Goal: Information Seeking & Learning: Learn about a topic

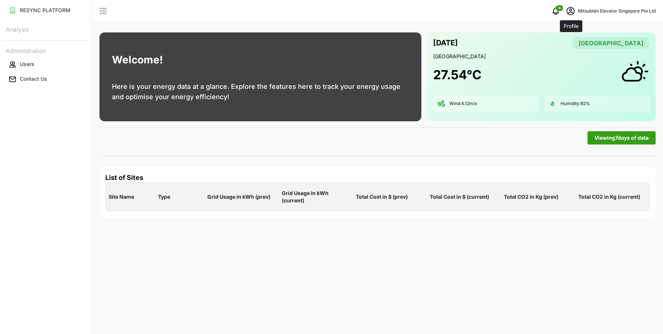
click at [570, 10] on icon "schedule" at bounding box center [570, 11] width 9 height 9
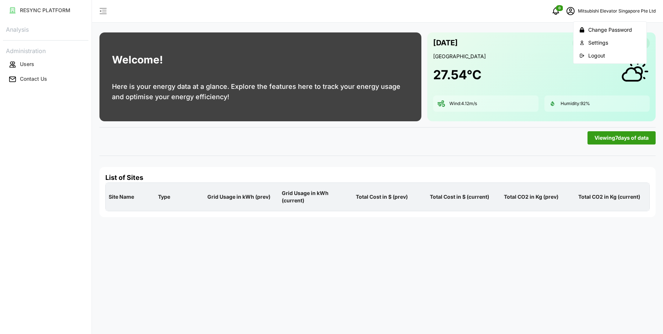
click at [588, 58] on div "Logout" at bounding box center [614, 56] width 52 height 8
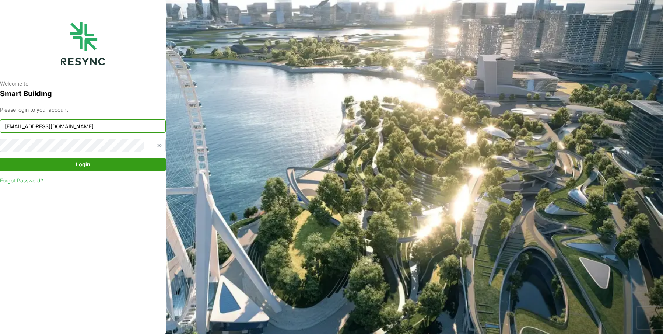
click at [112, 127] on input "mesp_display@resynctech.com" at bounding box center [83, 125] width 166 height 13
click at [131, 116] on div "Please login to your account singpost_display@resynctech.com Login Forgot Passw…" at bounding box center [83, 145] width 166 height 79
click at [129, 127] on input "singpost_display@resynctech.com" at bounding box center [83, 125] width 166 height 13
type input "south_beach_tower_display@resynctech.com"
click at [88, 163] on span "Login" at bounding box center [83, 164] width 14 height 13
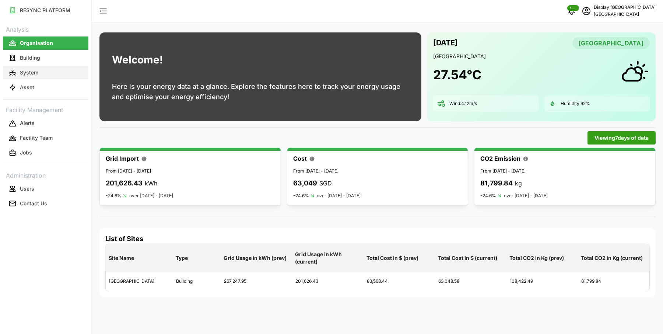
click at [51, 74] on button "System" at bounding box center [45, 72] width 85 height 13
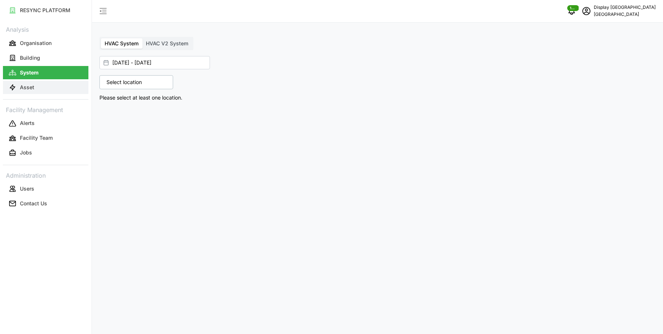
click at [59, 82] on button "Asset" at bounding box center [45, 87] width 85 height 13
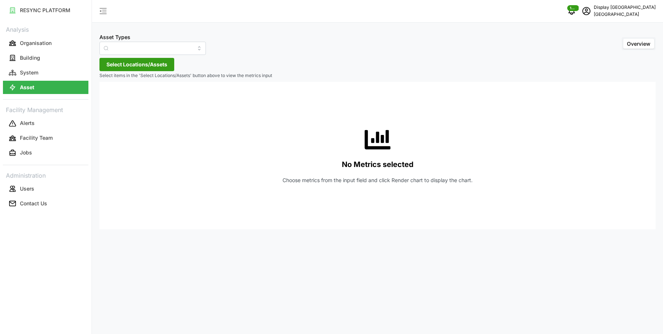
type input "Air Handling Unit"
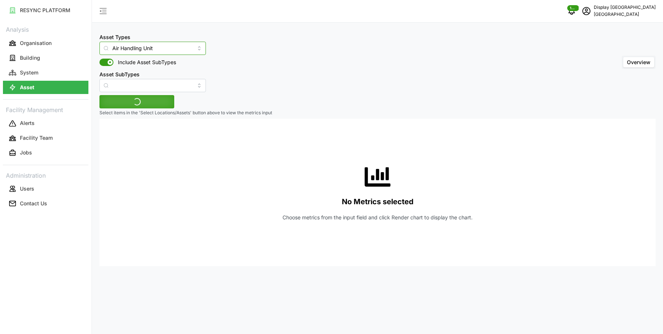
click at [127, 45] on input "Air Handling Unit" at bounding box center [152, 48] width 106 height 13
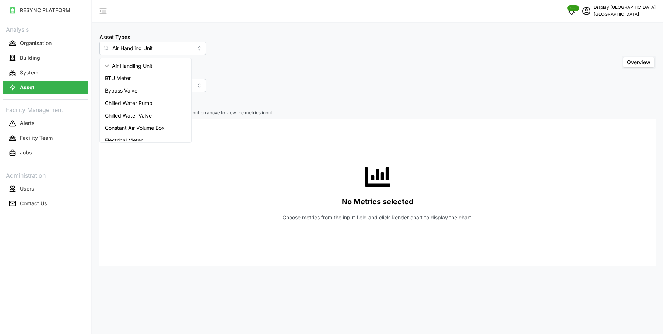
click at [242, 41] on div "Asset Types Air Handling Unit Include Asset SubTypes Asset SubTypes Overview" at bounding box center [377, 62] width 556 height 60
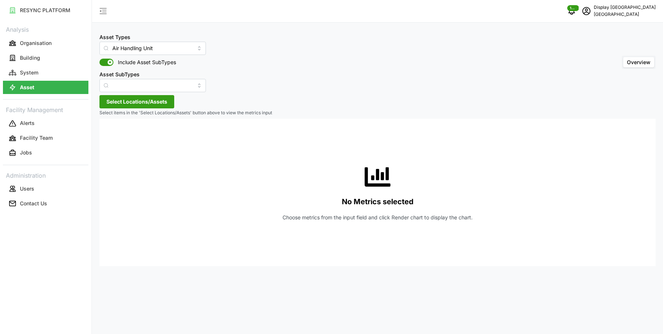
click at [148, 106] on span "Select Locations/Assets" at bounding box center [136, 101] width 61 height 13
click at [108, 135] on polyline at bounding box center [108, 134] width 1 height 3
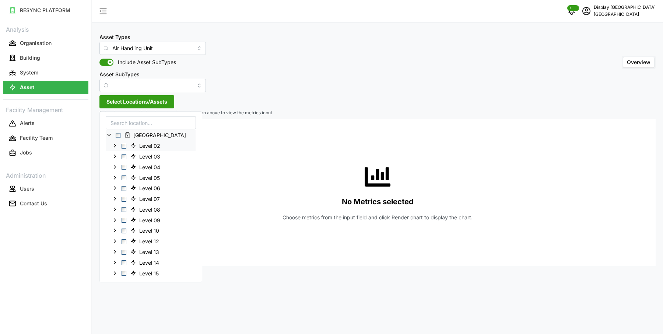
click at [123, 145] on span "Select Level 02" at bounding box center [123, 145] width 5 height 5
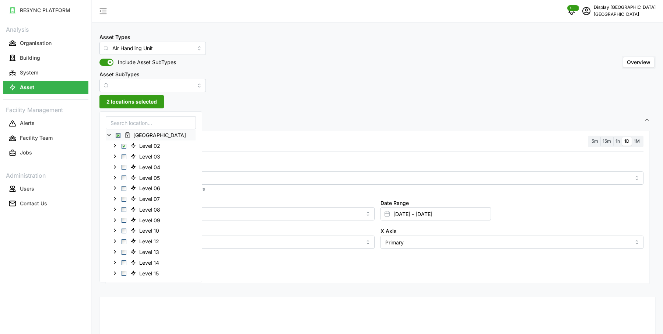
click at [264, 149] on div "Resolution 5m 15m 1h 1D 1M Metric *You can only select a maximum of 5 metrics C…" at bounding box center [377, 207] width 544 height 153
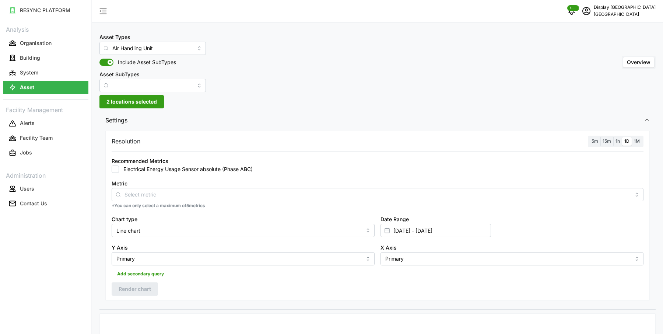
click at [593, 137] on label "5m" at bounding box center [594, 141] width 11 height 8
click at [589, 137] on input "5m" at bounding box center [589, 137] width 0 height 0
click at [292, 192] on input "Metric" at bounding box center [377, 194] width 506 height 8
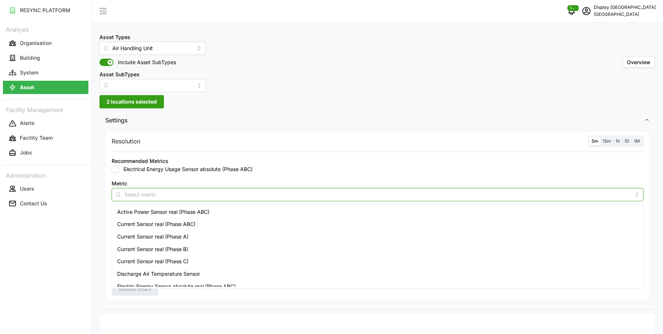
click at [274, 210] on div "Active Power Sensor real (Phase ABC)" at bounding box center [377, 211] width 528 height 13
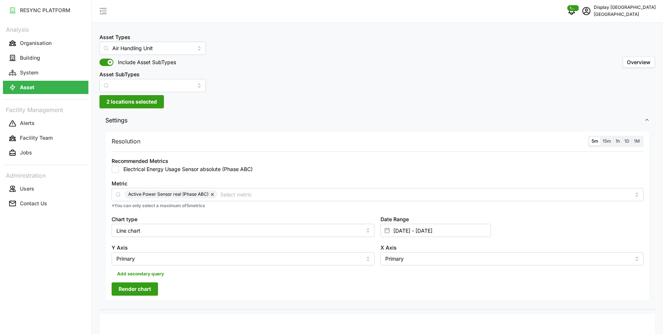
click at [367, 157] on div "Recommended Metrics Electrical Energy Usage Sensor absolute (Phase ABC)" at bounding box center [378, 164] width 532 height 17
click at [159, 282] on div "Resolution 5m 15m 1h 1D 1M Recommended Metrics Electrical Energy Usage Sensor a…" at bounding box center [377, 215] width 544 height 169
click at [148, 286] on span "Render chart" at bounding box center [135, 288] width 32 height 13
click at [207, 193] on span "Active Power Sensor real (Phase ABC)" at bounding box center [168, 194] width 80 height 8
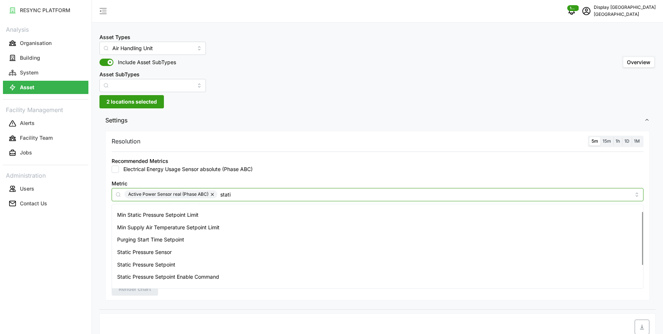
scroll to position [9, 0]
type input "static"
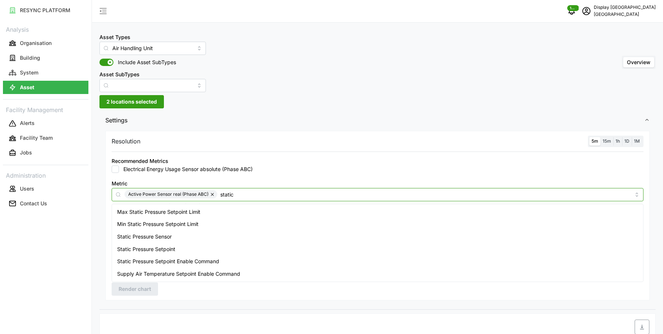
click at [183, 240] on div "Static Pressure Sensor" at bounding box center [377, 236] width 528 height 13
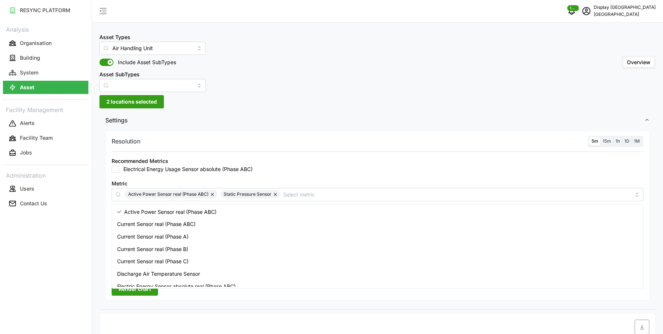
click at [149, 294] on span "Render chart" at bounding box center [135, 288] width 32 height 13
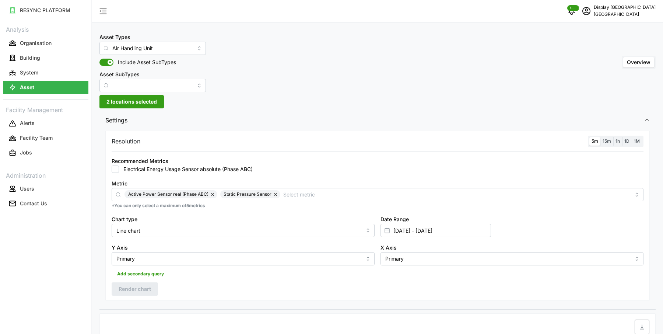
click at [213, 195] on button "button" at bounding box center [212, 194] width 9 height 8
click at [143, 50] on input "Air Handling Unit" at bounding box center [152, 48] width 106 height 13
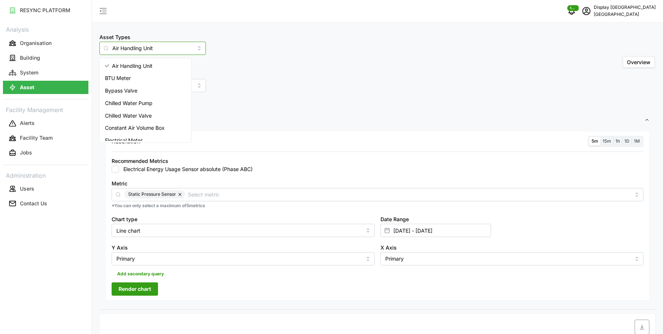
scroll to position [80, 0]
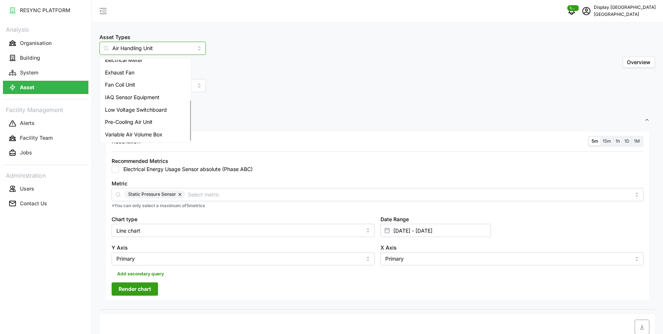
click at [141, 131] on span "Variable Air Volume Box" at bounding box center [133, 134] width 57 height 8
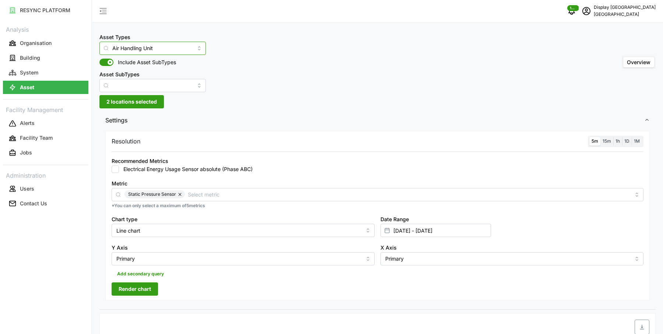
type input "Variable Air Volume Box"
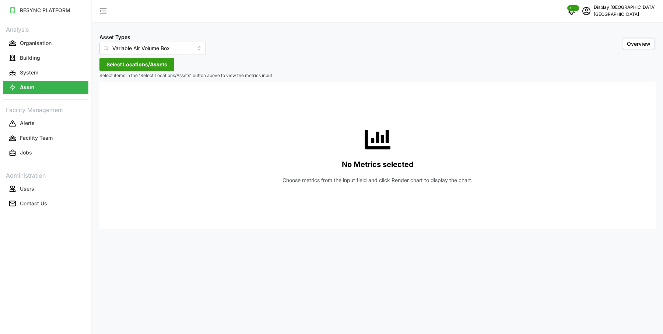
click at [147, 65] on button "Select Locations/Assets" at bounding box center [136, 64] width 75 height 13
click at [107, 99] on icon at bounding box center [109, 98] width 6 height 6
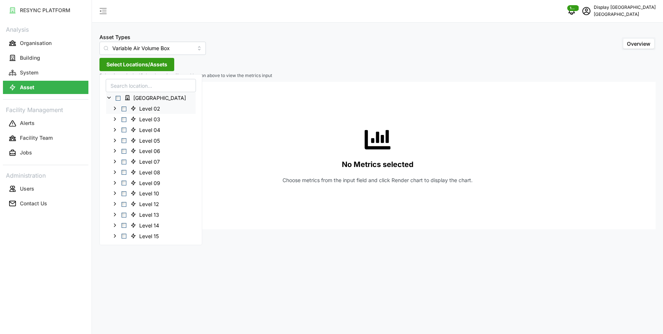
click at [123, 108] on span "Select Level 02" at bounding box center [123, 108] width 5 height 5
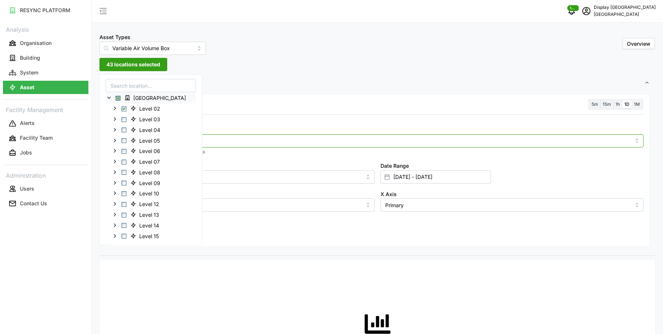
click at [247, 137] on input "Metric" at bounding box center [377, 140] width 506 height 8
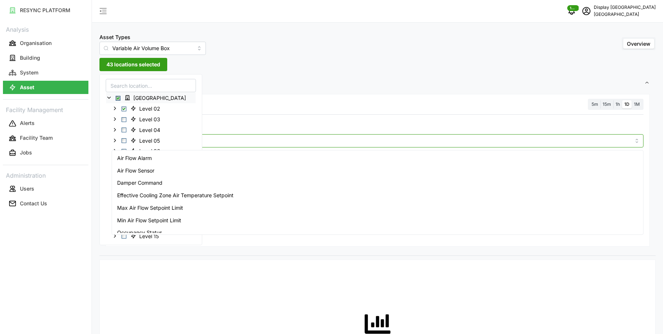
click at [211, 169] on div "Air Flow Sensor" at bounding box center [377, 170] width 528 height 13
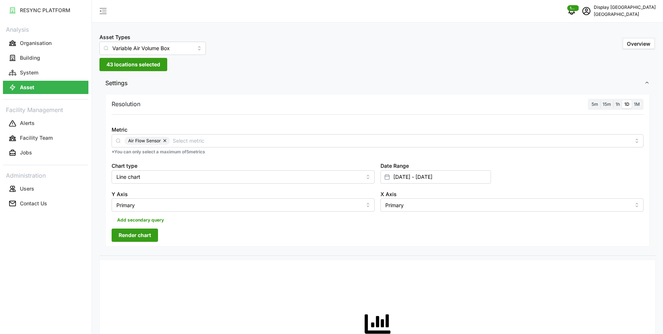
click at [263, 112] on div "Resolution 5m 15m 1h 1D 1M Metric Air Flow Sensor *You can only select a maximu…" at bounding box center [377, 170] width 544 height 153
click at [597, 104] on span "5m" at bounding box center [594, 104] width 7 height 6
click at [589, 100] on input "5m" at bounding box center [589, 100] width 0 height 0
click at [139, 60] on span "43 locations selected" at bounding box center [133, 64] width 54 height 13
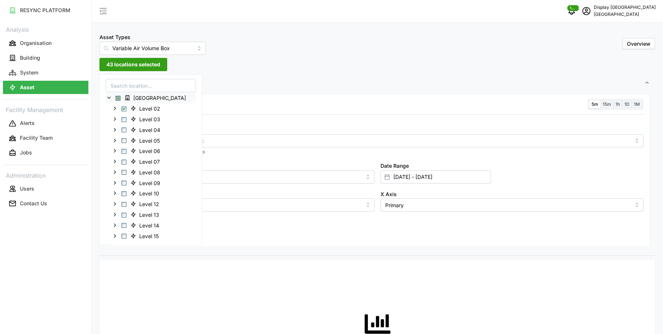
click at [119, 97] on span "Select Office Tower" at bounding box center [118, 98] width 5 height 5
click at [117, 98] on span "Select Office Tower" at bounding box center [118, 98] width 5 height 5
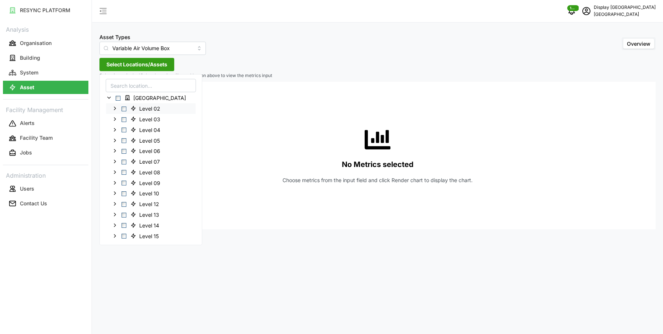
click at [113, 107] on icon at bounding box center [115, 108] width 6 height 6
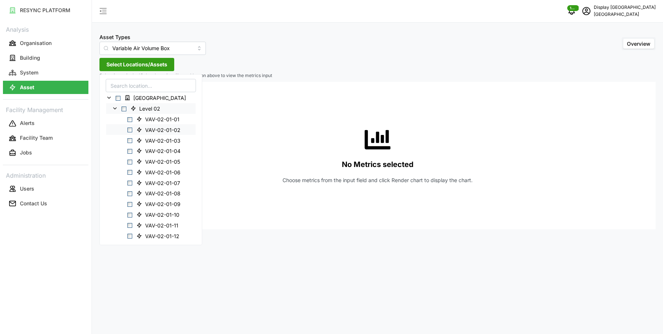
click at [132, 128] on div "VAV-02-01-02" at bounding box center [150, 129] width 89 height 11
click at [129, 128] on span "Select VAV-02-01-02" at bounding box center [129, 129] width 5 height 5
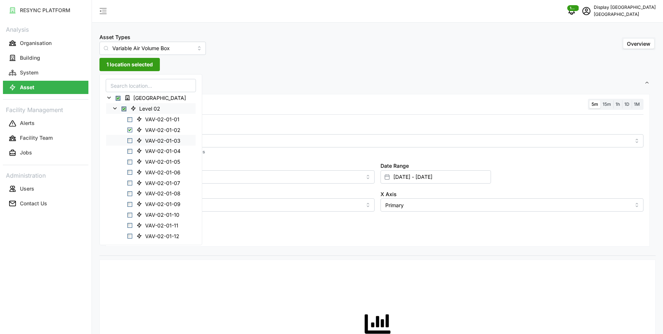
click at [130, 139] on span "Select VAV-02-01-03" at bounding box center [129, 140] width 5 height 5
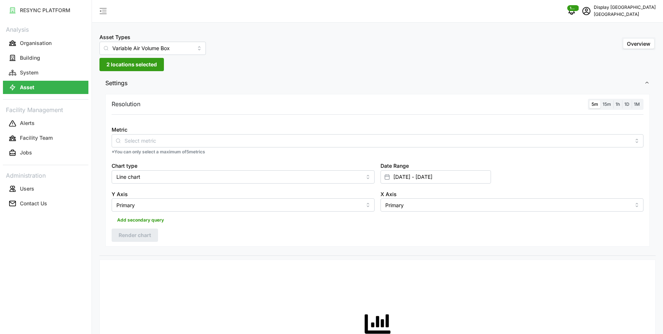
click at [224, 119] on div at bounding box center [377, 119] width 537 height 6
click at [186, 141] on input "Metric" at bounding box center [377, 140] width 506 height 8
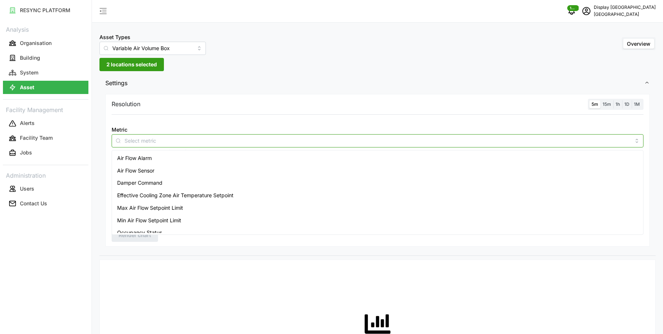
type input "a"
click at [177, 168] on div "Air Flow Sensor" at bounding box center [377, 170] width 528 height 13
click at [193, 128] on div "Metric Air Flow Sensor" at bounding box center [378, 136] width 532 height 22
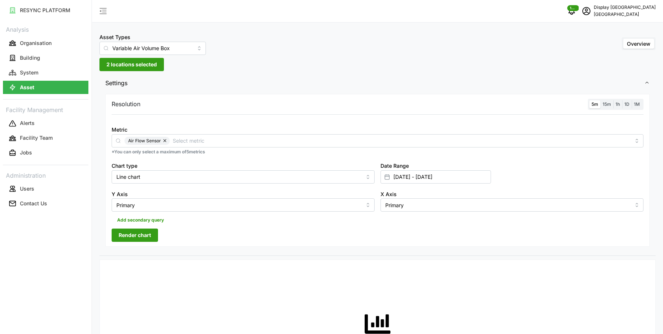
click at [137, 236] on span "Render chart" at bounding box center [135, 235] width 32 height 13
click at [176, 49] on input "Variable Air Volume Box" at bounding box center [152, 48] width 106 height 13
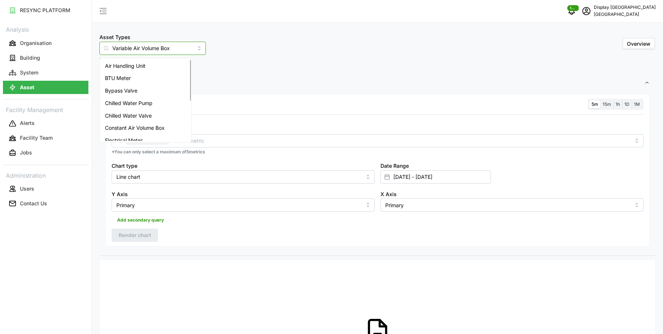
click at [147, 67] on div "Air Handling Unit" at bounding box center [145, 66] width 88 height 13
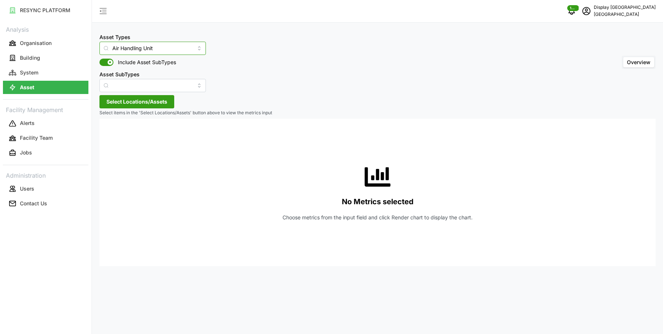
click at [190, 45] on input "Air Handling Unit" at bounding box center [152, 48] width 106 height 13
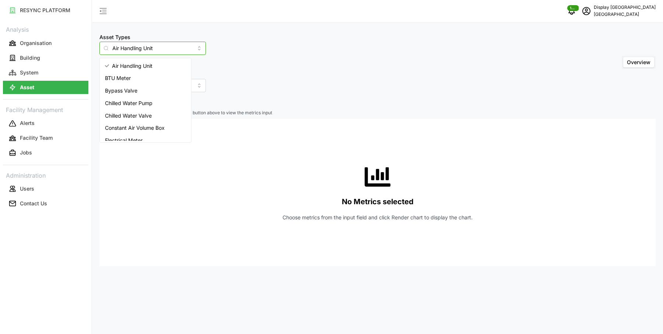
scroll to position [80, 0]
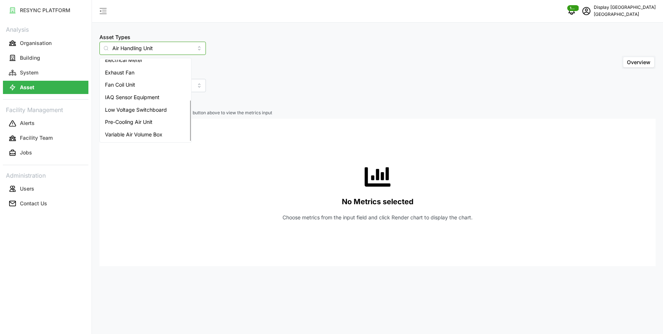
click at [159, 133] on span "Variable Air Volume Box" at bounding box center [133, 134] width 57 height 8
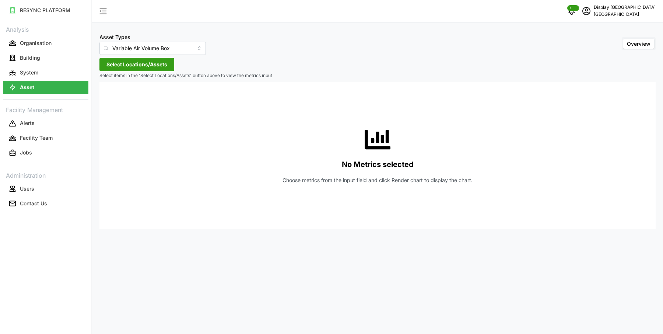
click at [148, 72] on div "Asset Types Variable Air Volume Box Overview Select Locations/Assets Select ite…" at bounding box center [377, 167] width 571 height 334
click at [140, 64] on span "Select Locations/Assets" at bounding box center [136, 64] width 61 height 13
click at [109, 99] on icon at bounding box center [109, 98] width 6 height 6
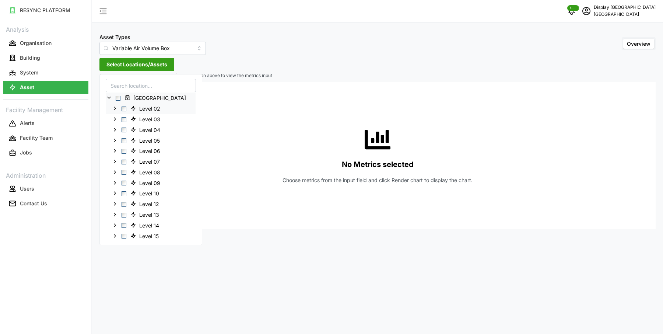
click at [116, 108] on icon at bounding box center [115, 108] width 6 height 6
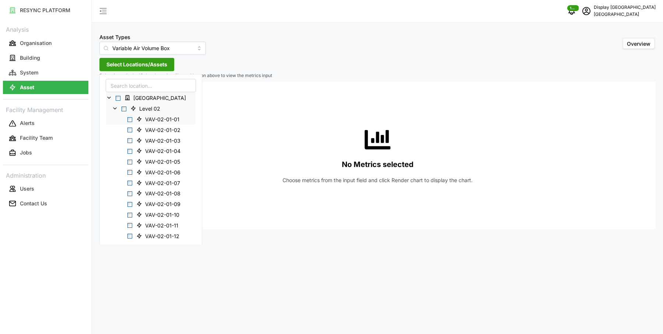
click at [130, 118] on span "Select VAV-02-01-01" at bounding box center [129, 119] width 5 height 5
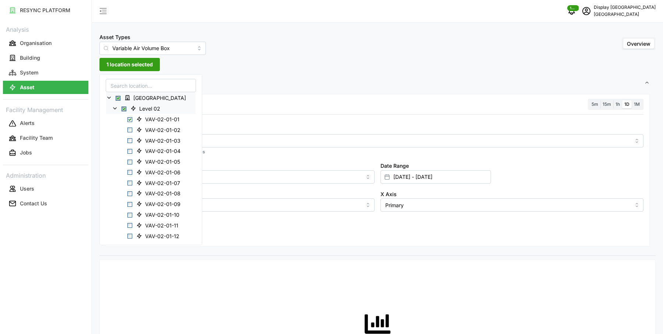
click at [244, 108] on div "Resolution 5m 15m 1h 1D 1M" at bounding box center [378, 104] width 532 height 11
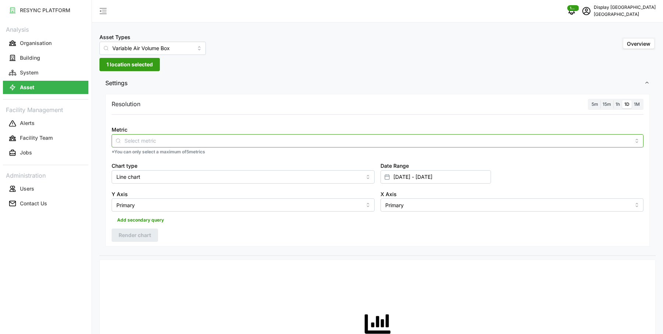
click at [223, 138] on input "Metric" at bounding box center [377, 140] width 506 height 8
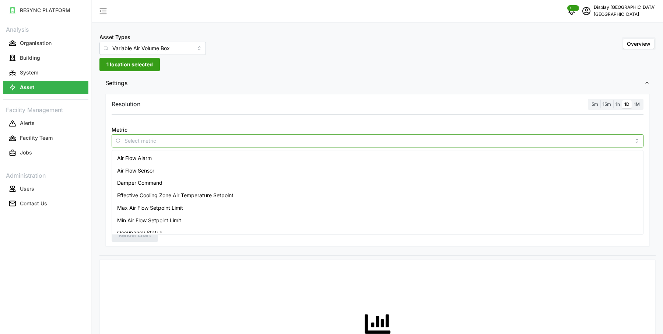
click at [212, 156] on div "Air Flow Alarm" at bounding box center [377, 158] width 528 height 13
click at [178, 169] on div "Air Flow Sensor" at bounding box center [377, 170] width 528 height 13
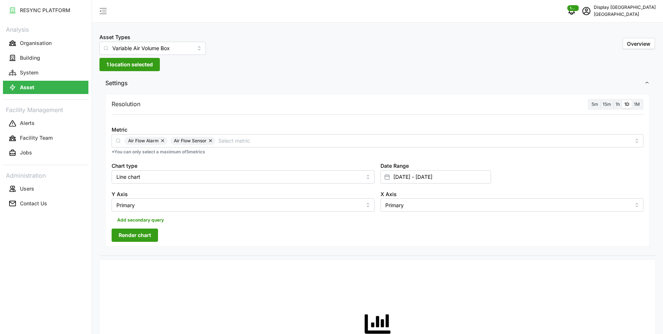
click at [225, 105] on div "Resolution 5m 15m 1h 1D 1M" at bounding box center [378, 104] width 532 height 11
click at [149, 233] on span "Render chart" at bounding box center [135, 235] width 32 height 13
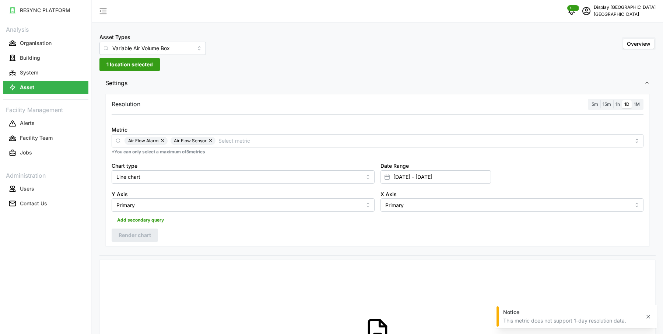
click at [593, 104] on span "5m" at bounding box center [594, 104] width 7 height 6
click at [589, 100] on input "5m" at bounding box center [589, 100] width 0 height 0
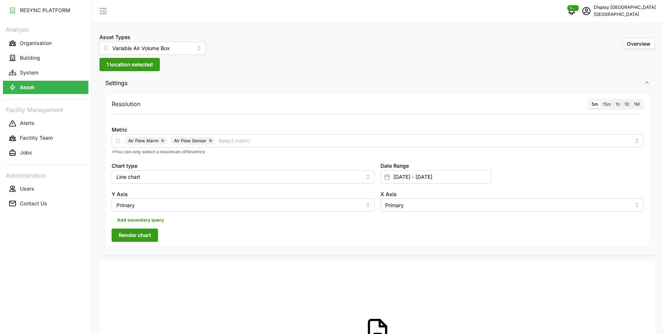
click at [159, 140] on button "button" at bounding box center [163, 141] width 9 height 8
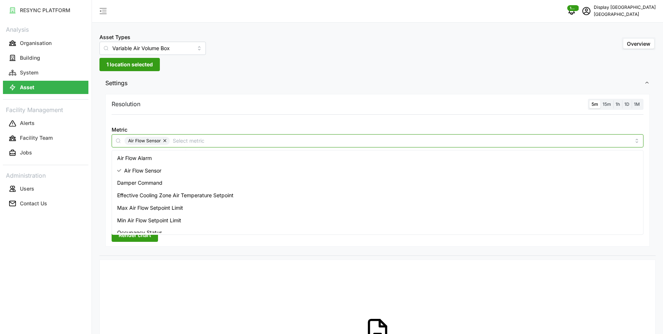
click at [214, 136] on input "Metric" at bounding box center [402, 140] width 458 height 8
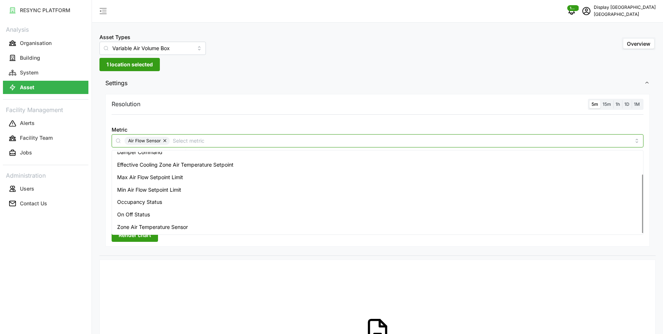
click at [188, 223] on span "Zone Air Temperature Sensor" at bounding box center [152, 227] width 71 height 8
click at [152, 239] on button "Render chart" at bounding box center [135, 234] width 46 height 13
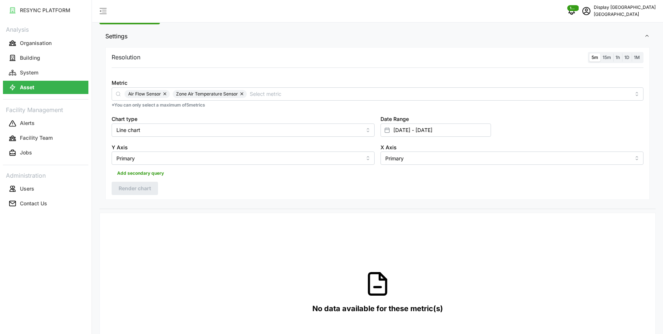
scroll to position [0, 0]
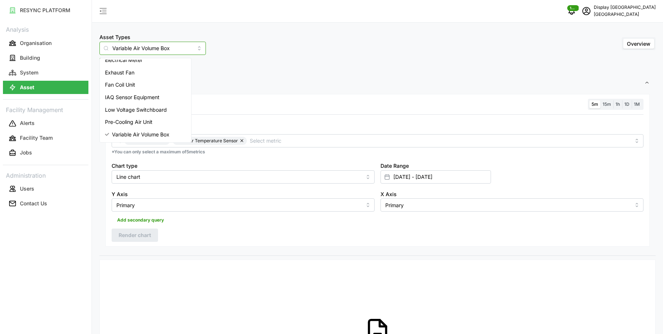
click at [136, 47] on input "Variable Air Volume Box" at bounding box center [152, 48] width 106 height 13
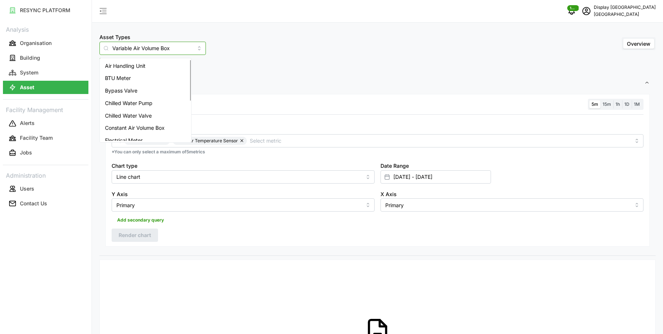
click at [150, 66] on div "Air Handling Unit" at bounding box center [145, 66] width 88 height 13
type input "Air Handling Unit"
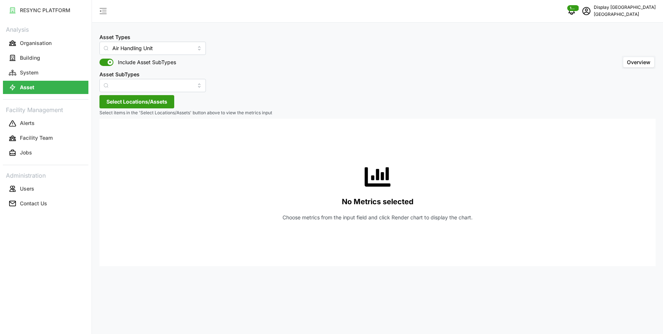
click at [152, 106] on span "Select Locations/Assets" at bounding box center [136, 101] width 61 height 13
click at [110, 136] on icon at bounding box center [109, 135] width 6 height 6
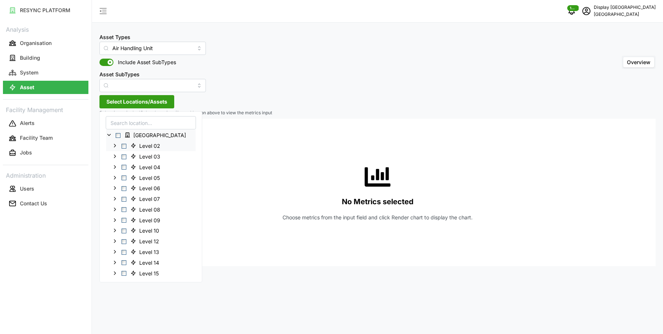
click at [113, 145] on icon at bounding box center [115, 145] width 6 height 6
click at [131, 156] on span "Select AHU-OFF-02-01" at bounding box center [129, 156] width 5 height 5
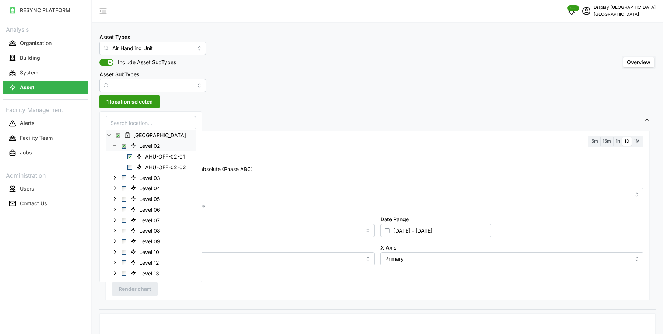
click at [230, 170] on label "Electrical Energy Usage Sensor absolute (Phase ABC)" at bounding box center [186, 168] width 134 height 7
click at [119, 170] on input "Electrical Energy Usage Sensor absolute (Phase ABC)" at bounding box center [115, 168] width 7 height 7
checkbox input "true"
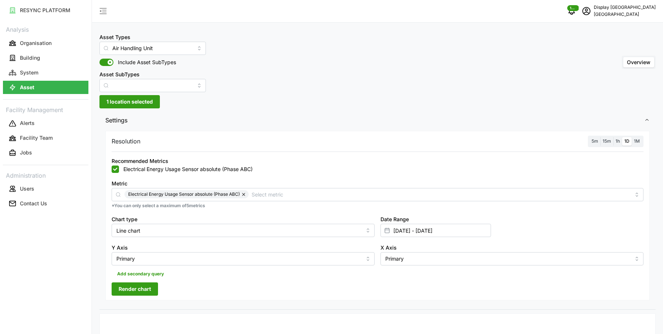
click at [602, 138] on label "15m" at bounding box center [606, 141] width 13 height 8
click at [600, 137] on input "15m" at bounding box center [600, 137] width 0 height 0
click at [594, 140] on span "5m" at bounding box center [594, 141] width 7 height 6
click at [589, 137] on input "5m" at bounding box center [589, 137] width 0 height 0
click at [375, 184] on div "Metric Electrical Energy Usage Sensor absolute (Phase ABC)" at bounding box center [378, 190] width 532 height 22
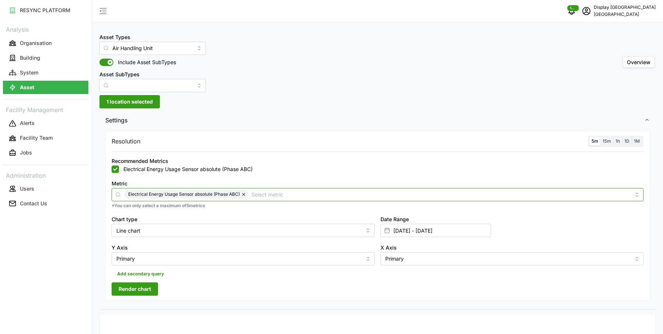
click at [357, 193] on input "Metric" at bounding box center [440, 194] width 379 height 8
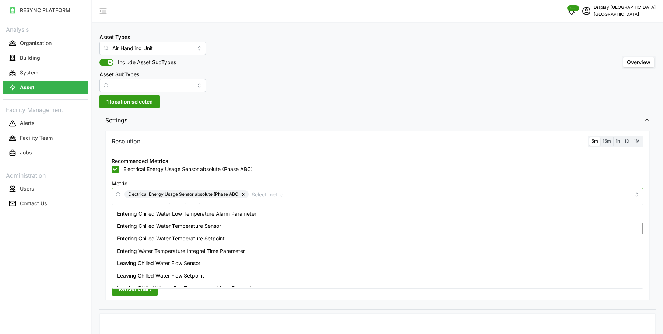
scroll to position [123, 0]
click at [285, 224] on div "Entering Chilled Water Temperature Sensor" at bounding box center [377, 225] width 528 height 13
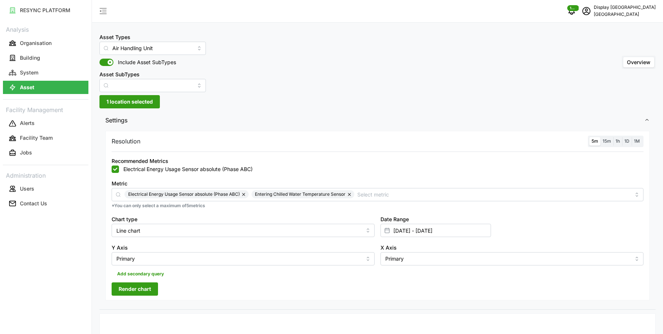
click at [323, 162] on div "Recommended Metrics Electrical Energy Usage Sensor absolute (Phase ABC)" at bounding box center [378, 164] width 532 height 17
click at [152, 285] on button "Render chart" at bounding box center [135, 288] width 46 height 13
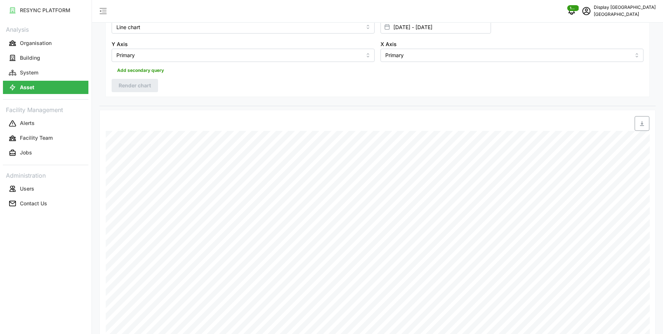
scroll to position [0, 0]
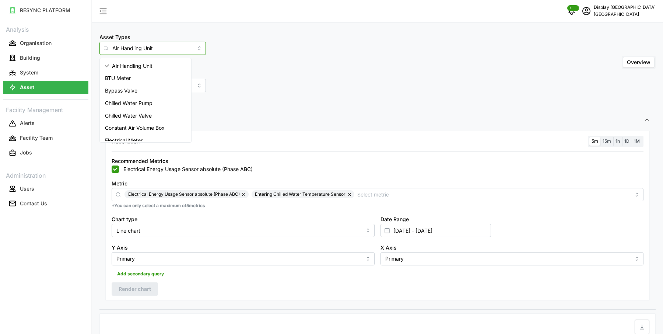
click at [168, 46] on input "Air Handling Unit" at bounding box center [152, 48] width 106 height 13
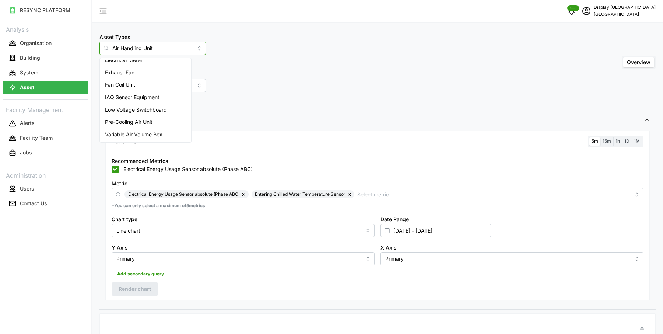
click at [158, 87] on div "Fan Coil Unit" at bounding box center [145, 84] width 88 height 13
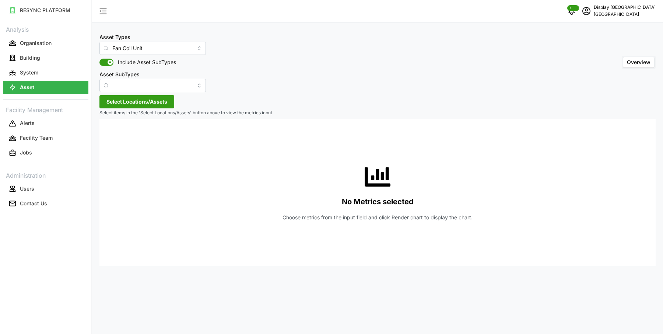
click at [141, 103] on span "Select Locations/Assets" at bounding box center [136, 101] width 61 height 13
click at [108, 137] on div "[GEOGRAPHIC_DATA]" at bounding box center [150, 135] width 89 height 11
click at [109, 132] on icon at bounding box center [109, 135] width 6 height 6
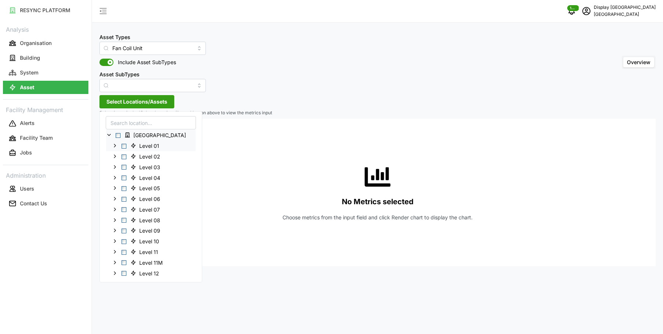
click at [113, 145] on icon at bounding box center [115, 145] width 6 height 6
click at [128, 155] on span "Select FCU-OFF-01-01c" at bounding box center [129, 156] width 5 height 5
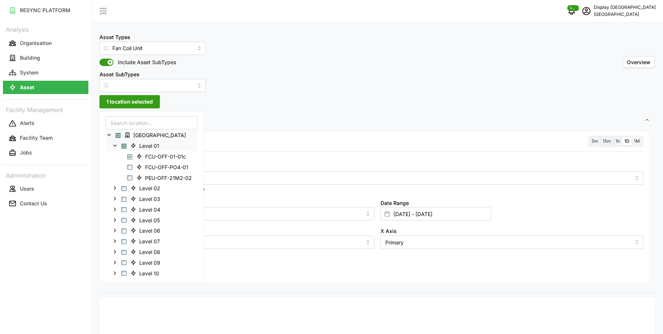
click at [260, 170] on div "Metric" at bounding box center [378, 173] width 532 height 22
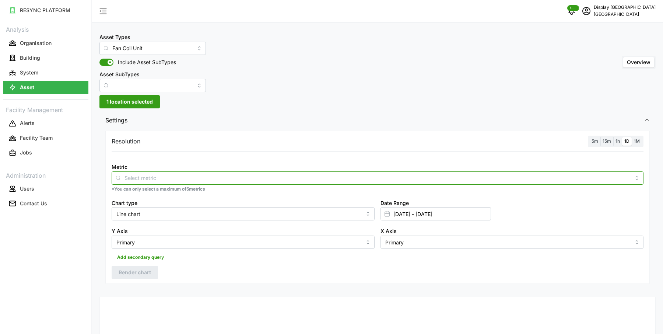
click at [253, 177] on input "Metric" at bounding box center [377, 177] width 506 height 8
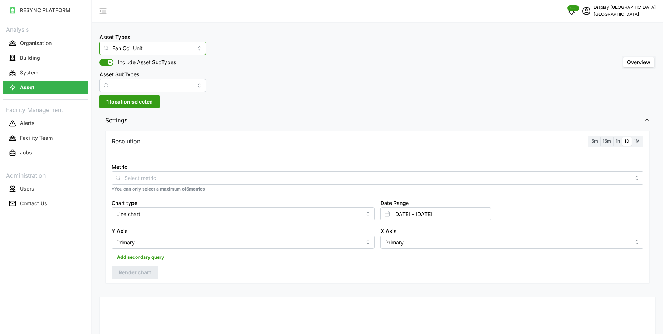
click at [148, 49] on input "Fan Coil Unit" at bounding box center [152, 48] width 106 height 13
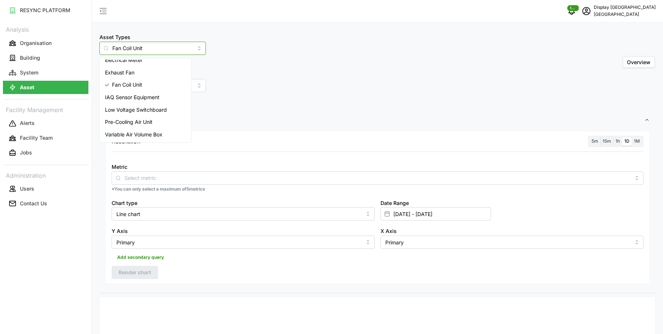
scroll to position [26, 0]
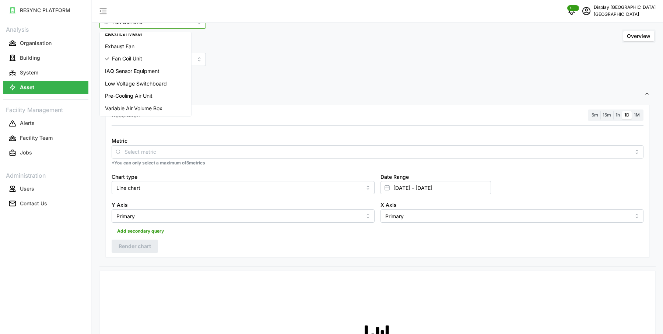
click at [153, 82] on span "Low Voltage Switchboard" at bounding box center [136, 84] width 62 height 8
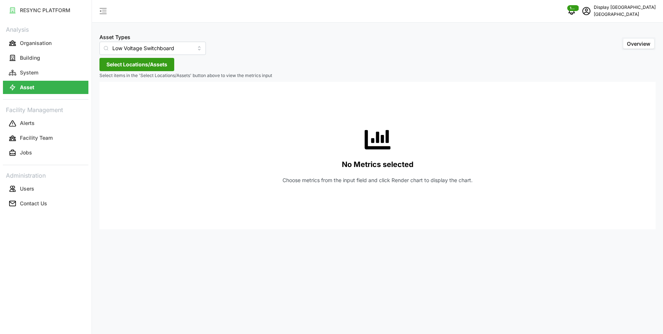
click at [149, 65] on span "Select Locations/Assets" at bounding box center [136, 64] width 61 height 13
click at [107, 98] on icon at bounding box center [109, 98] width 6 height 6
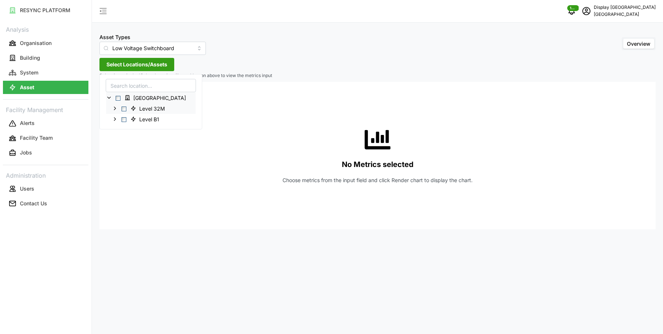
click at [116, 108] on icon at bounding box center [115, 108] width 6 height 6
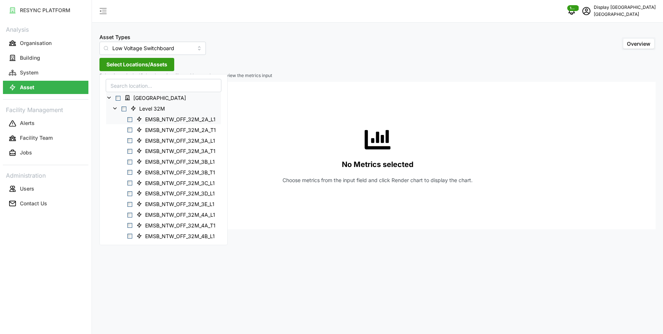
click at [129, 121] on span "Select EMSB_NTW_OFF_32M_2A_L1" at bounding box center [129, 119] width 5 height 5
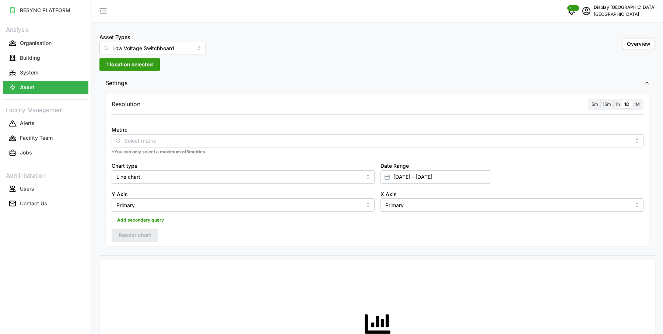
click at [311, 116] on div at bounding box center [377, 119] width 537 height 6
click at [292, 141] on input "Metric" at bounding box center [377, 140] width 506 height 8
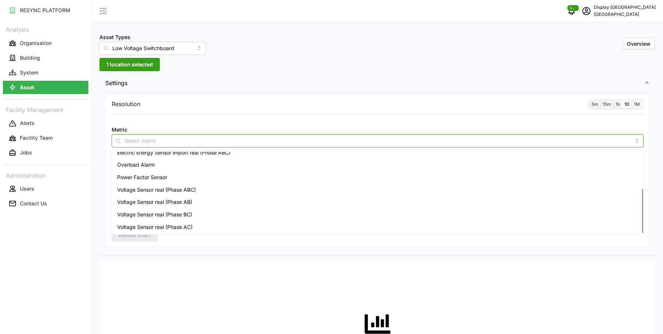
scroll to position [64, 0]
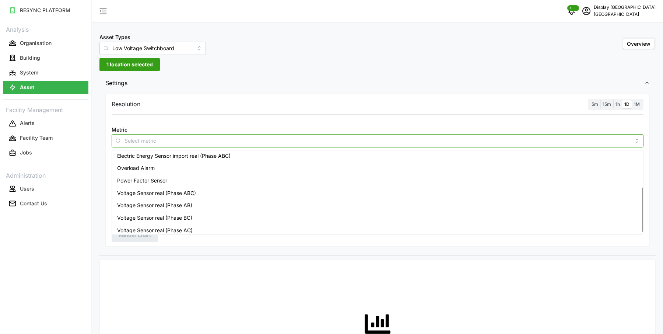
click at [246, 155] on div "Electric Energy Sensor import real (Phase ABC)" at bounding box center [377, 155] width 528 height 13
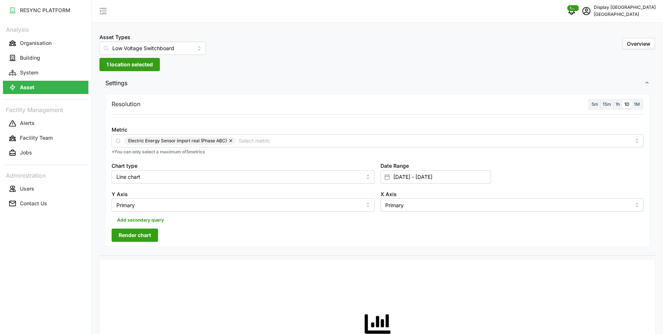
click at [242, 122] on div "Metric Electric Energy Sensor import real (Phase ABC) *You can only select a ma…" at bounding box center [377, 140] width 537 height 36
click at [590, 105] on label "5m" at bounding box center [594, 104] width 11 height 8
click at [589, 100] on input "5m" at bounding box center [589, 100] width 0 height 0
click at [155, 230] on button "Render chart" at bounding box center [135, 234] width 46 height 13
click at [151, 43] on input "Low Voltage Switchboard" at bounding box center [152, 48] width 106 height 13
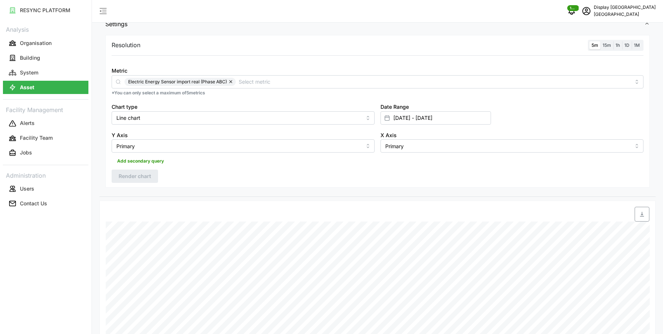
scroll to position [25, 0]
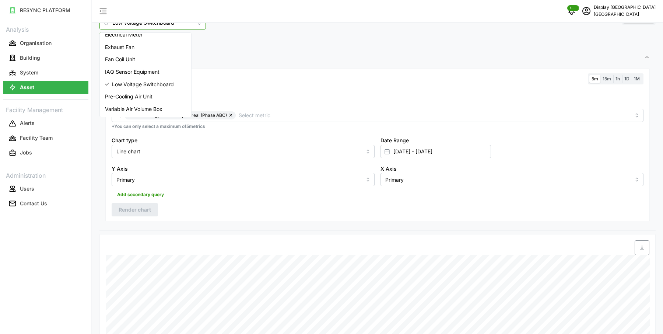
click at [143, 105] on span "Variable Air Volume Box" at bounding box center [133, 109] width 57 height 8
type input "Variable Air Volume Box"
